Goal: Task Accomplishment & Management: Manage account settings

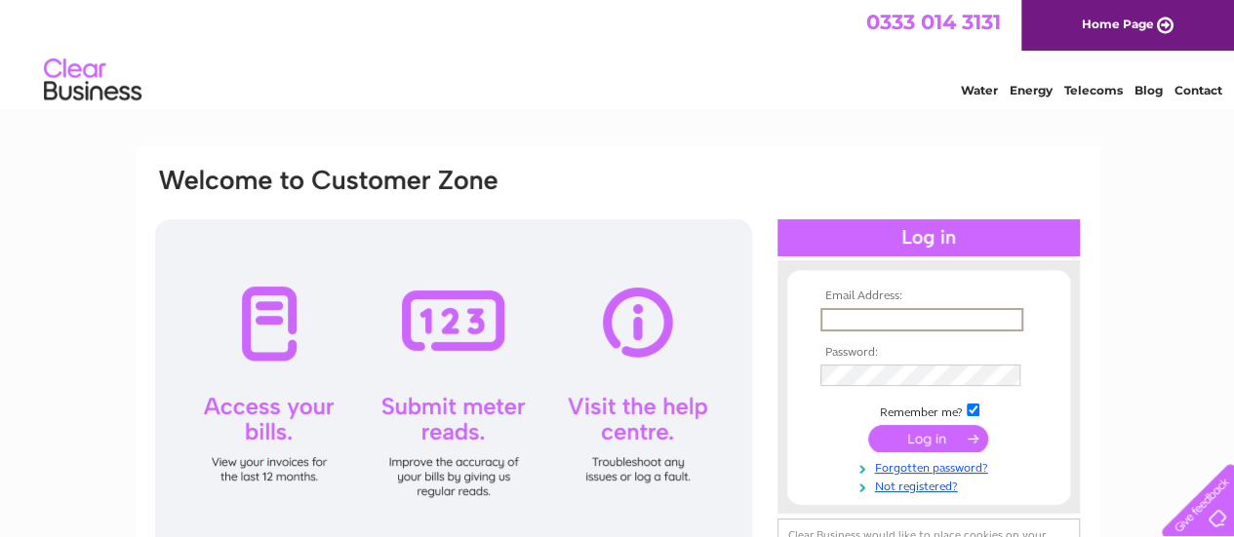
click at [857, 321] on input "text" at bounding box center [921, 319] width 203 height 23
type input "[EMAIL_ADDRESS][DOMAIN_NAME]"
click at [838, 443] on td at bounding box center [928, 439] width 226 height 37
click at [920, 432] on input "submit" at bounding box center [928, 436] width 120 height 27
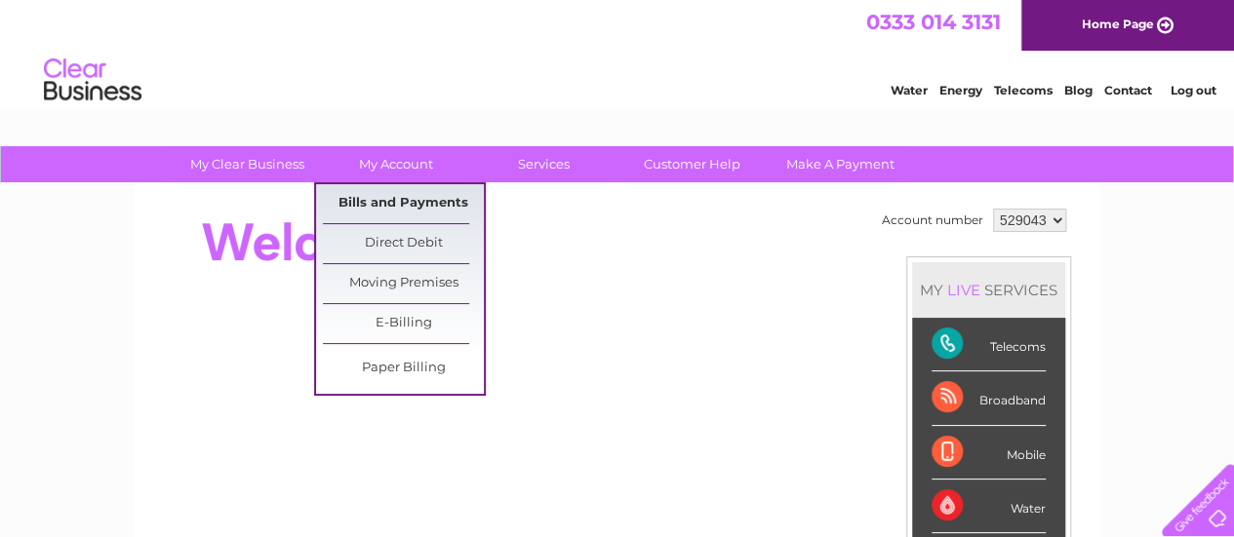
click at [386, 199] on link "Bills and Payments" at bounding box center [403, 203] width 161 height 39
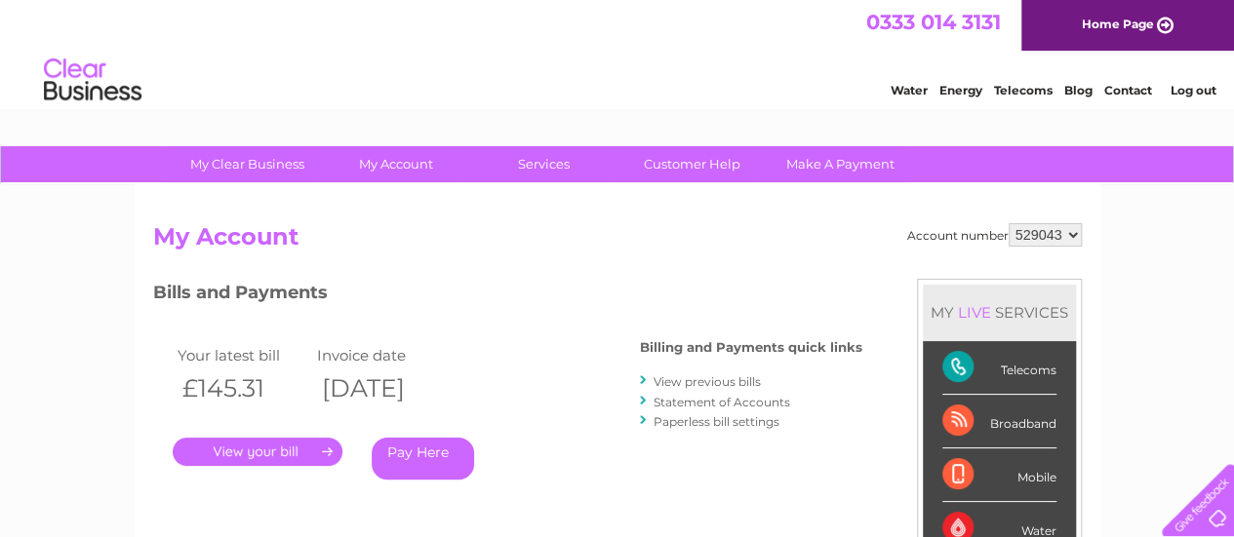
click at [1191, 85] on link "Log out" at bounding box center [1192, 90] width 46 height 15
